Goal: Information Seeking & Learning: Learn about a topic

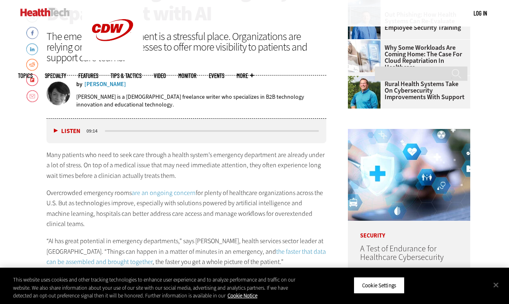
scroll to position [311, 0]
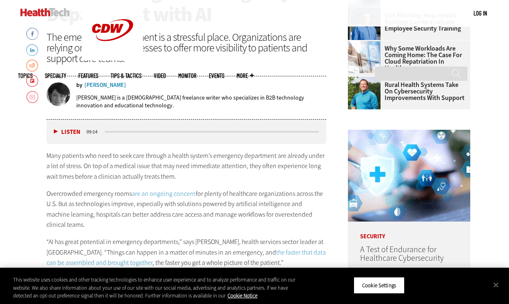
click at [203, 187] on div "Many patients who need to seek care through a health system’s emergency departm…" at bounding box center [186, 217] width 280 height 135
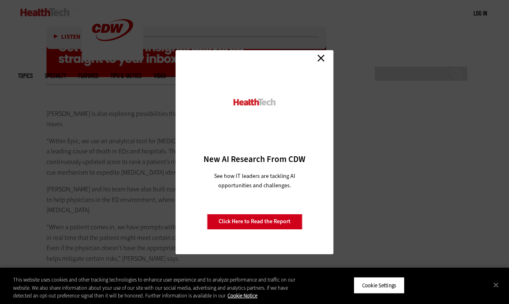
scroll to position [1817, 0]
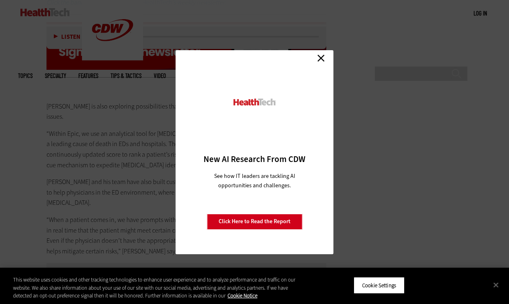
click at [323, 56] on link "Close" at bounding box center [321, 58] width 12 height 12
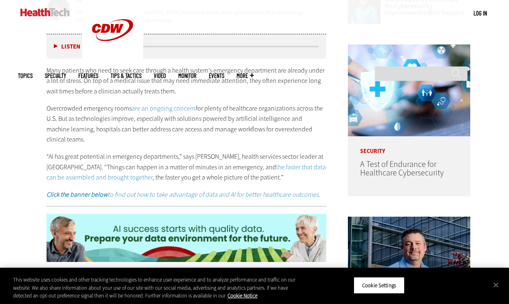
scroll to position [396, 0]
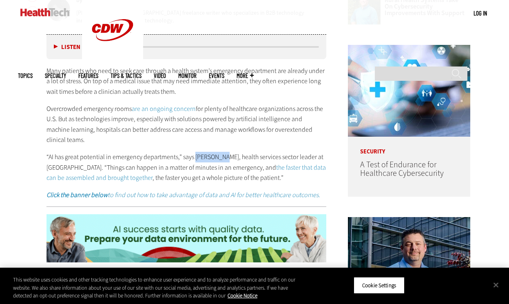
drag, startPoint x: 194, startPoint y: 155, endPoint x: 223, endPoint y: 154, distance: 29.0
click at [223, 154] on p "“AI has great potential in emergency departments,” says Thom Bales, health serv…" at bounding box center [186, 167] width 280 height 31
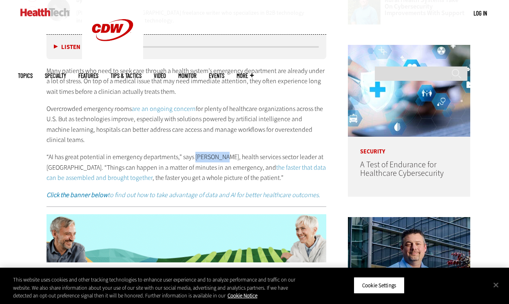
copy p "Thom Bales"
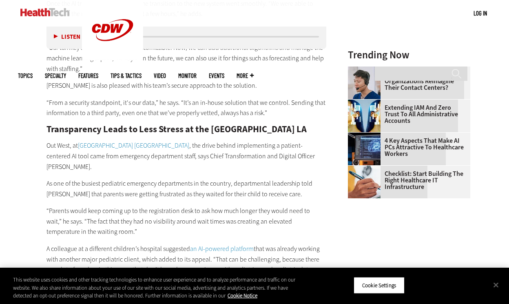
scroll to position [896, 0]
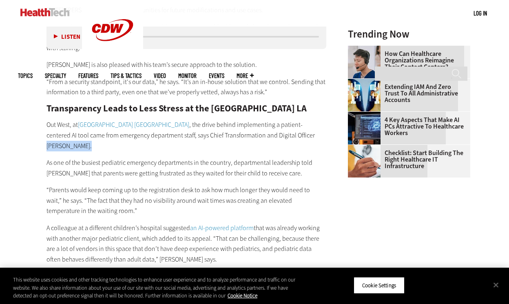
drag, startPoint x: 270, startPoint y: 135, endPoint x: 311, endPoint y: 135, distance: 41.6
click at [311, 135] on p "Out West, at Children’s Hospital Los Angeles , the drive behind implementing a …" at bounding box center [186, 134] width 280 height 31
copy p "Omkar Kulkarni"
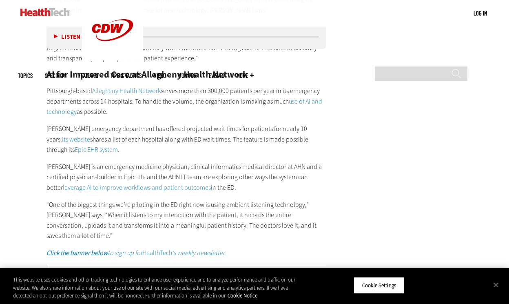
scroll to position [1570, 0]
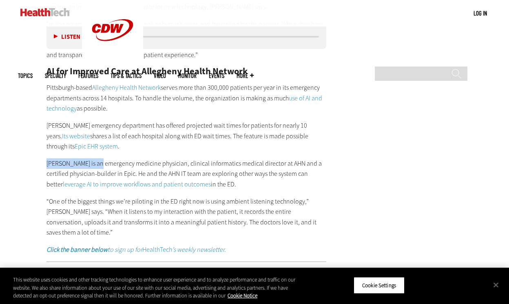
drag, startPoint x: 46, startPoint y: 141, endPoint x: 95, endPoint y: 142, distance: 49.3
click at [95, 158] on p "Dr. David Chuirazzi is an emergency medicine physician, clinical informatics me…" at bounding box center [186, 173] width 280 height 31
copy p "Dr. David Chuirazzi"
click at [153, 158] on p "Dr. David Chuirazzi is an emergency medicine physician, clinical informatics me…" at bounding box center [186, 173] width 280 height 31
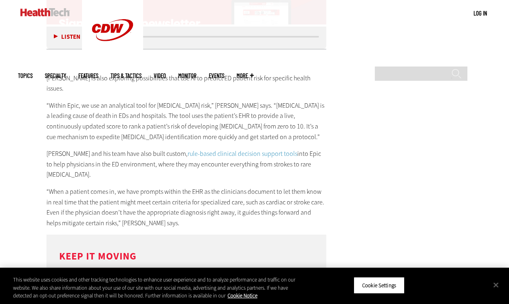
scroll to position [1848, 0]
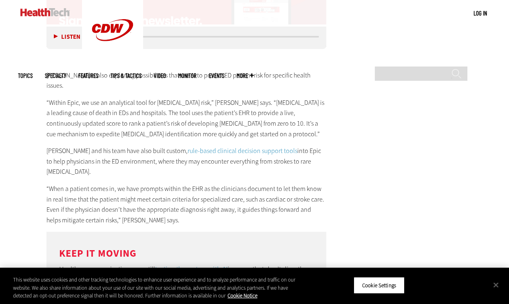
click at [204, 146] on link "rule-based clinical decision support tools" at bounding box center [243, 150] width 110 height 9
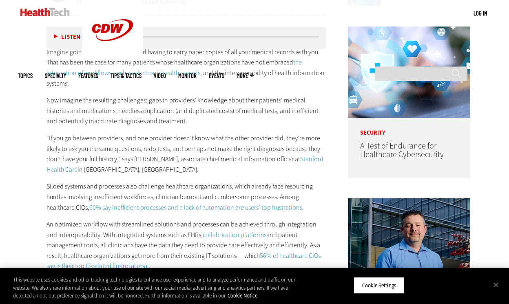
scroll to position [437, 0]
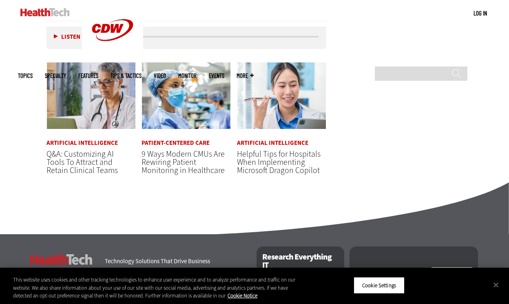
scroll to position [2671, 0]
